Goal: Information Seeking & Learning: Learn about a topic

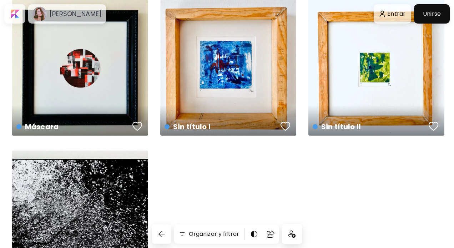
scroll to position [8, 0]
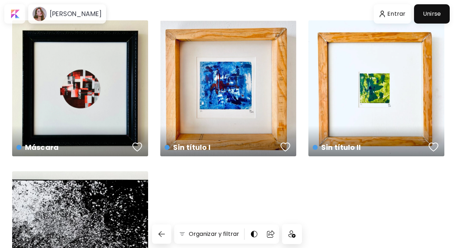
click at [222, 100] on div "Sin título I US$ 105 | 27 x 27 cm" at bounding box center [228, 88] width 136 height 136
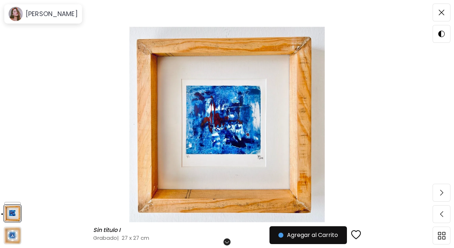
click at [224, 130] on img at bounding box center [227, 124] width 394 height 197
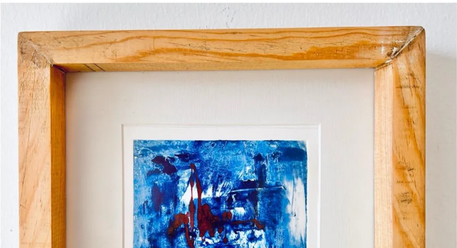
click at [225, 140] on img at bounding box center [228, 230] width 457 height 460
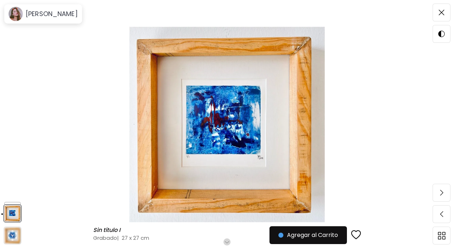
click at [348, 126] on img at bounding box center [227, 124] width 394 height 197
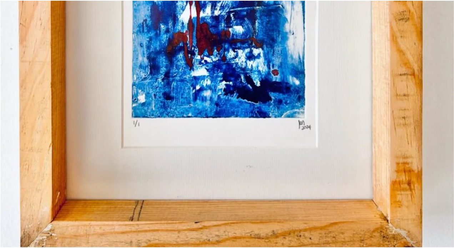
scroll to position [179, 0]
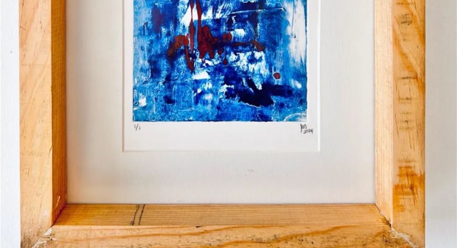
click at [448, 81] on img at bounding box center [228, 51] width 457 height 460
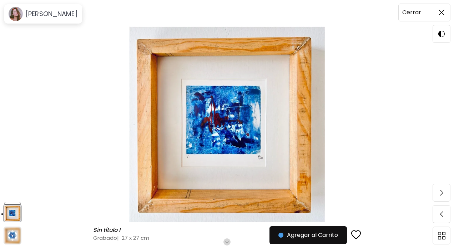
click at [438, 9] on span at bounding box center [441, 12] width 15 height 15
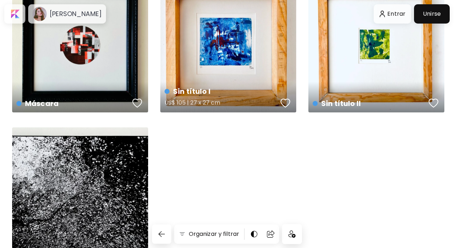
scroll to position [106, 0]
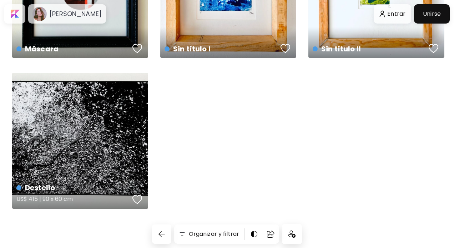
click at [123, 135] on div "Destello US$ 415 | 90 x 60 cm" at bounding box center [80, 141] width 136 height 136
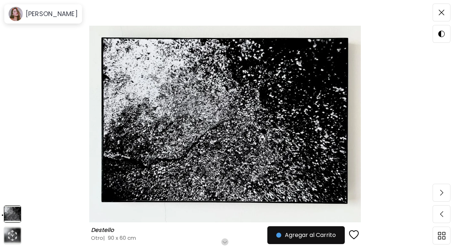
scroll to position [64, 0]
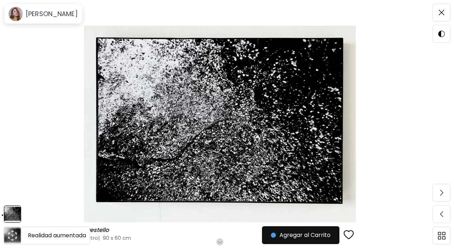
click at [13, 235] on icon "animation" at bounding box center [12, 235] width 11 height 11
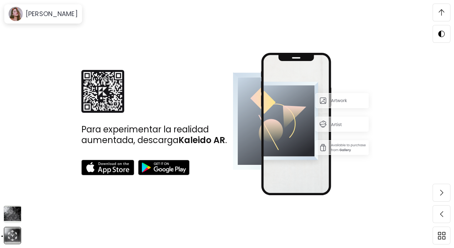
scroll to position [134, 0]
click at [13, 211] on img at bounding box center [12, 214] width 17 height 17
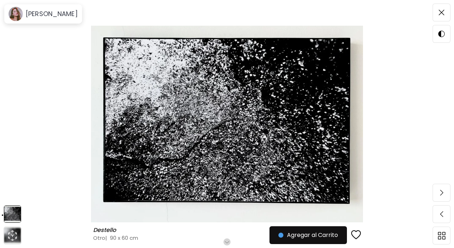
scroll to position [130, 0]
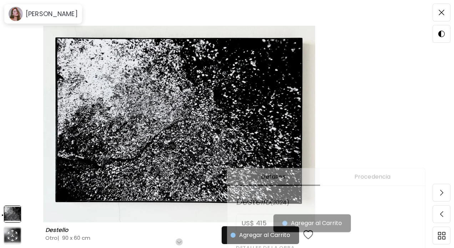
click at [340, 118] on div "Destello Destello Otro | 90 x 60 cm Desplázate para ver más Agregar al Carrito" at bounding box center [179, 124] width 359 height 248
click at [343, 119] on div "Destello Destello Otro | 90 x 60 cm Desplázate para ver más Agregar al Carrito" at bounding box center [179, 124] width 359 height 248
click at [192, 213] on img at bounding box center [179, 124] width 299 height 197
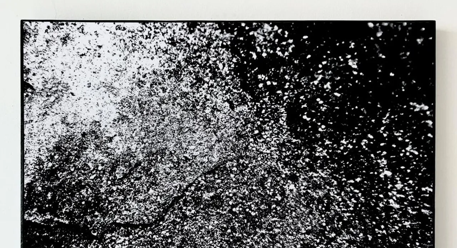
click at [310, 104] on img at bounding box center [228, 165] width 457 height 331
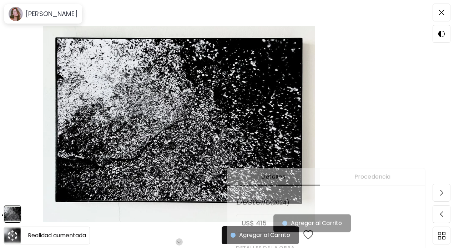
click at [12, 242] on div at bounding box center [12, 235] width 17 height 17
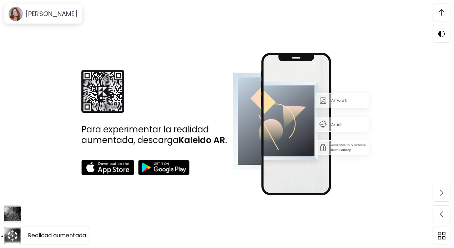
scroll to position [134, 0]
